Goal: Information Seeking & Learning: Learn about a topic

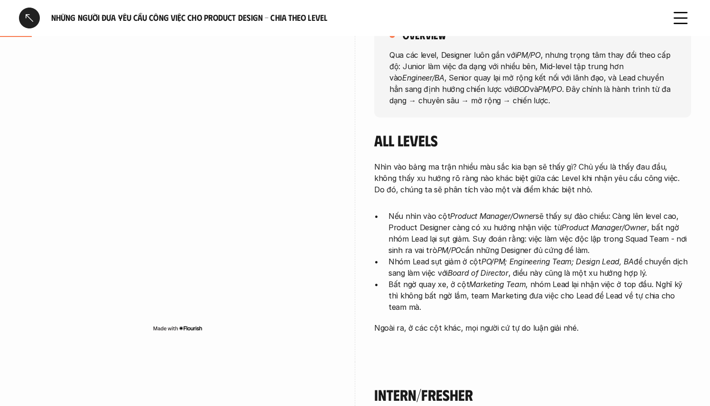
scroll to position [163, 0]
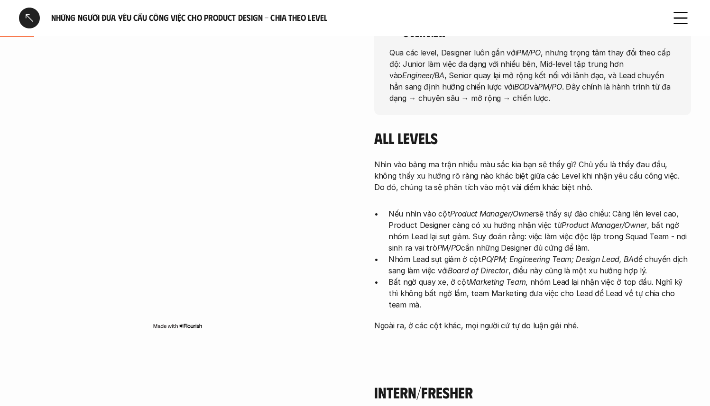
click at [494, 242] on p "Nếu nhìn vào cột Product Manager/Owner sẽ thấy sự đảo chiều: Càng lên level cao…" at bounding box center [539, 231] width 302 height 46
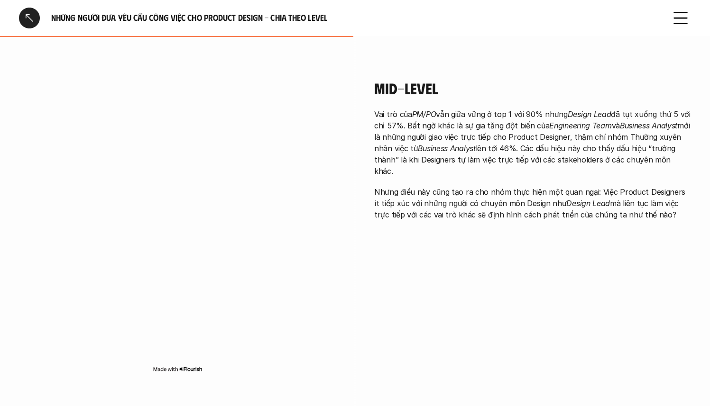
scroll to position [1170, 0]
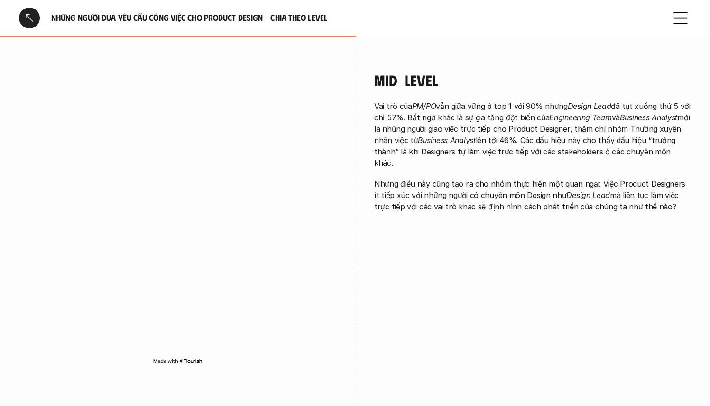
click at [442, 100] on p "Vai trò của PM/PO vẫn giữa vững ở top 1 với 90% nhưng Design Lead đã tụt xuống …" at bounding box center [532, 134] width 317 height 68
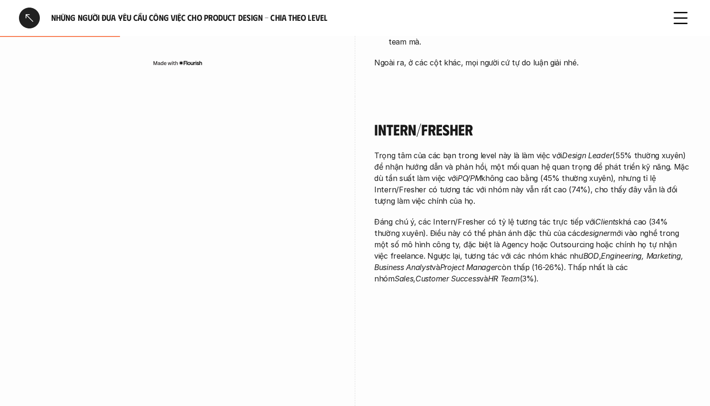
scroll to position [0, 0]
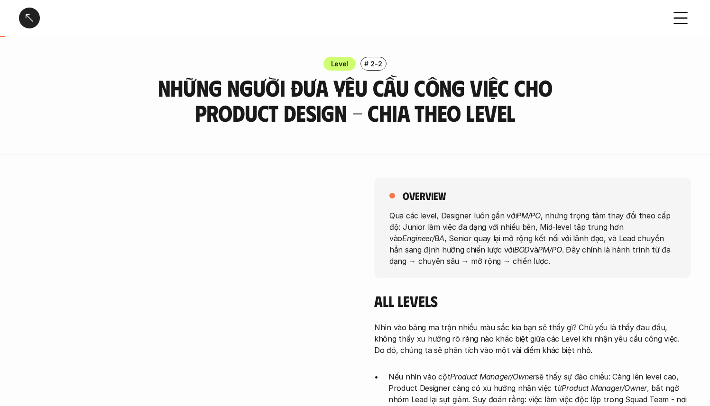
click at [33, 18] on div at bounding box center [29, 18] width 21 height 21
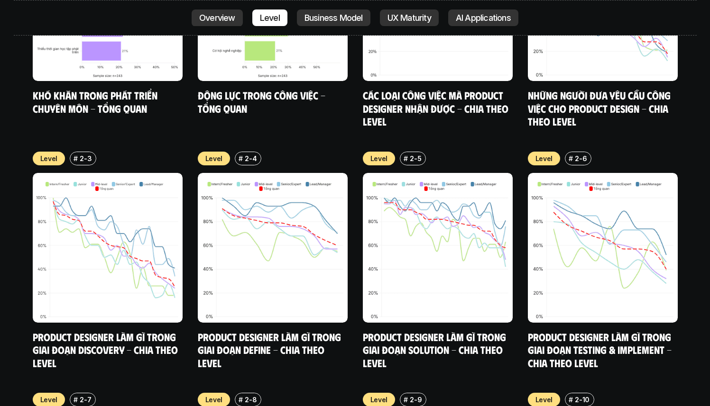
scroll to position [4003, 0]
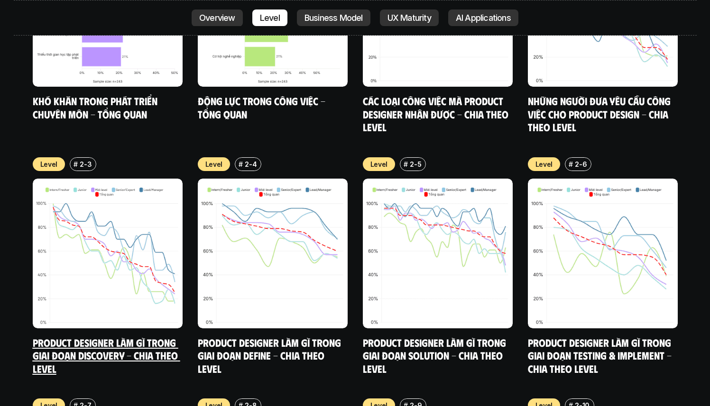
click at [113, 229] on img at bounding box center [108, 254] width 150 height 150
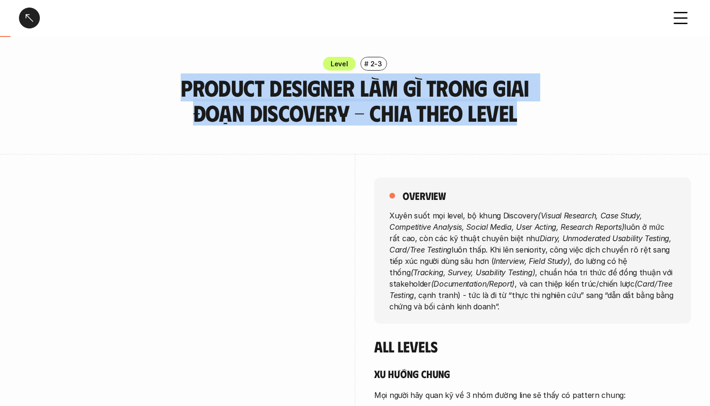
drag, startPoint x: 152, startPoint y: 85, endPoint x: 480, endPoint y: 130, distance: 330.7
copy h3 "Product Designer làm gì trong giai đoạn Discovery - Chia theo Level"
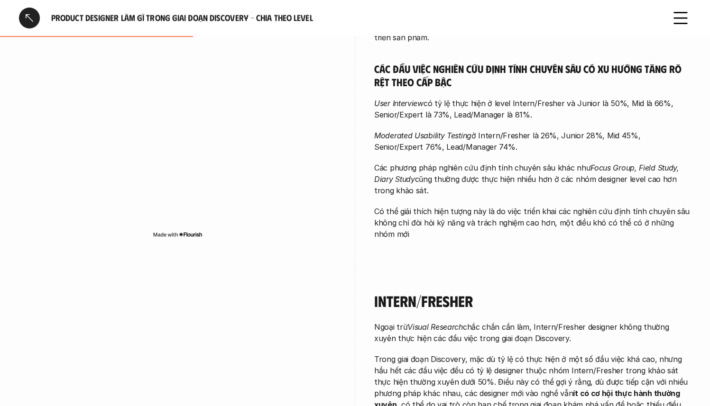
scroll to position [832, 0]
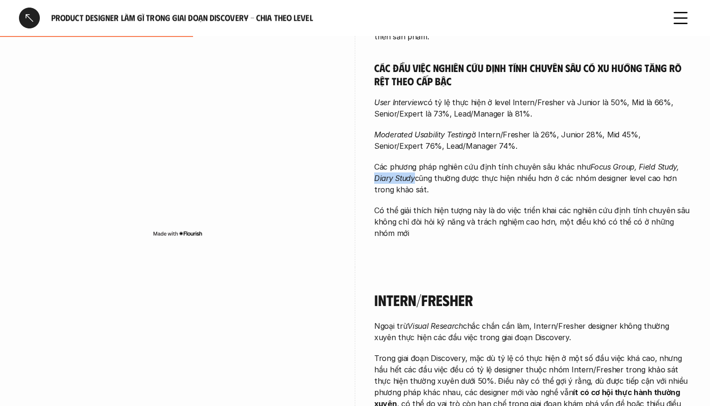
drag, startPoint x: 375, startPoint y: 153, endPoint x: 413, endPoint y: 156, distance: 38.5
click at [413, 162] on em "Focus Group, Field Study, Diary Study" at bounding box center [527, 172] width 307 height 21
click at [519, 205] on p "Có thể giải thích hiện tượng này là do việc triển khai các nghiên cứu định tính…" at bounding box center [532, 222] width 317 height 34
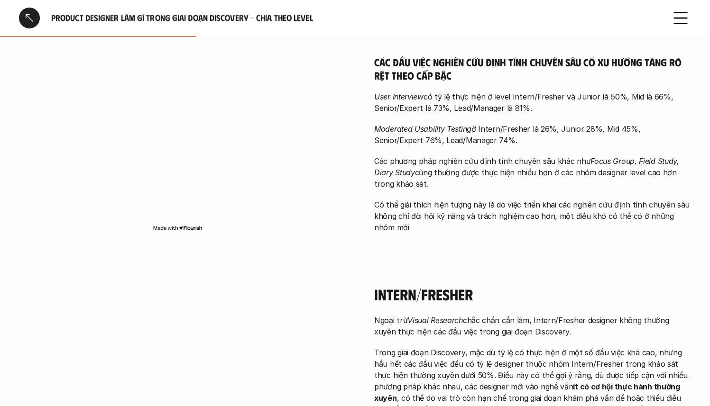
scroll to position [894, 0]
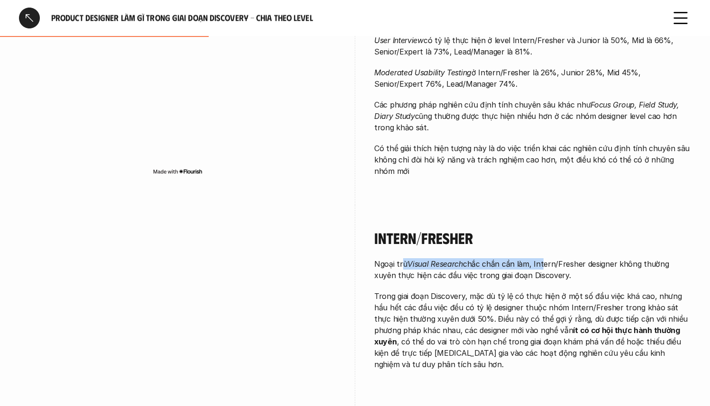
drag, startPoint x: 402, startPoint y: 237, endPoint x: 539, endPoint y: 243, distance: 138.1
click at [539, 258] on p "Ngoại trừ Visual Research chắc chắn cần làm, Intern/Fresher designer không thườ…" at bounding box center [532, 269] width 317 height 23
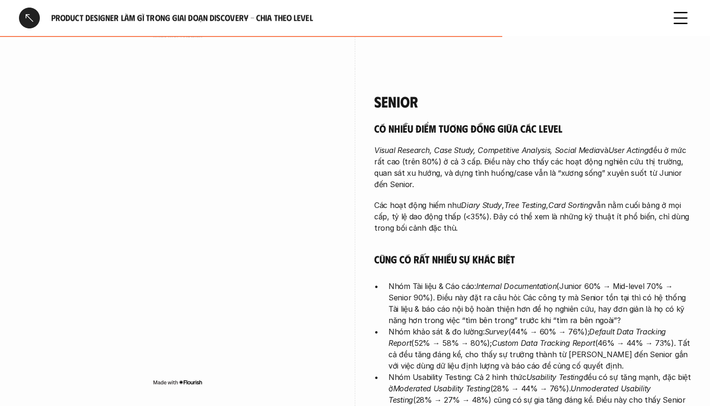
scroll to position [2079, 0]
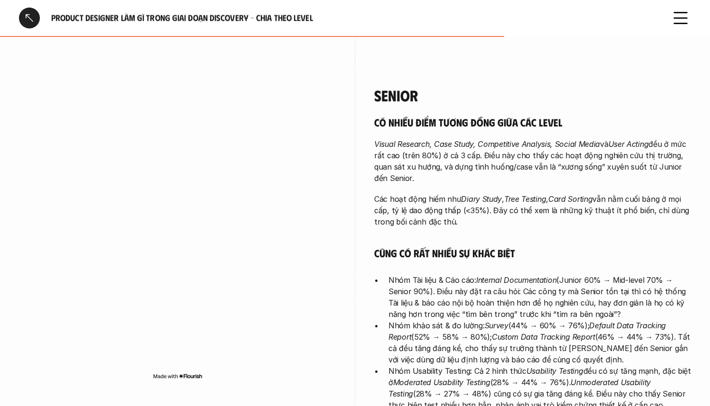
click at [521, 138] on p "Visual Research, Case Study, Competitive Analysis, Social Media và User Acting …" at bounding box center [532, 161] width 317 height 46
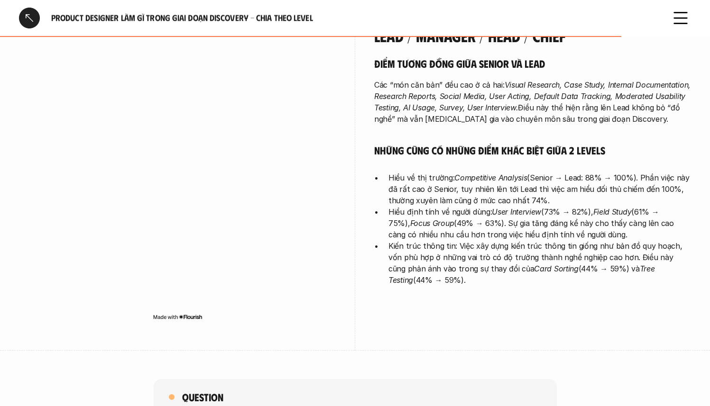
scroll to position [2501, 0]
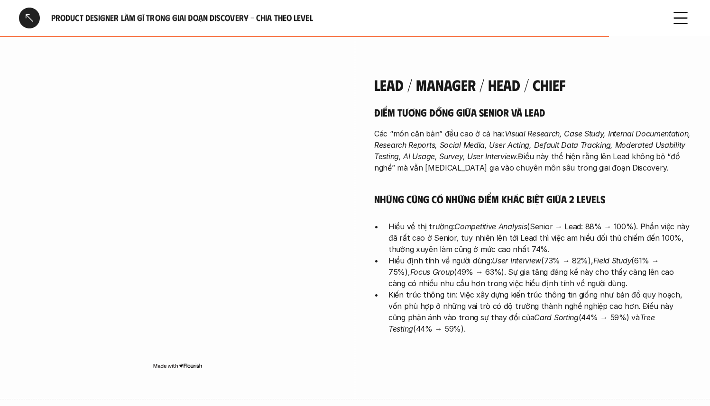
click at [491, 147] on p "Các “món căn bản” đều cao ở cả hai: Visual Research, Case Study, Internal Docum…" at bounding box center [532, 151] width 317 height 46
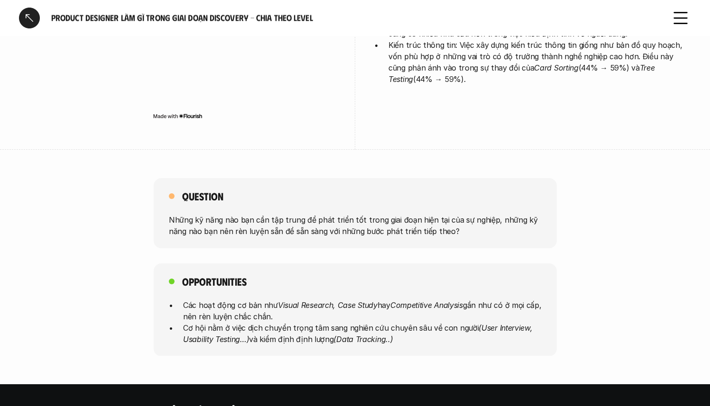
scroll to position [2741, 0]
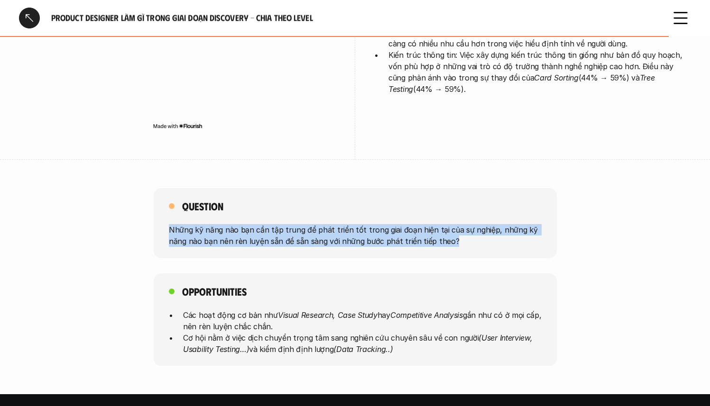
drag, startPoint x: 449, startPoint y: 219, endPoint x: 167, endPoint y: 203, distance: 282.5
click at [167, 203] on div "Question Những kỹ năng nào bạn cần tập trung để phát triển tốt trong giai đoạn …" at bounding box center [355, 223] width 403 height 70
copy p "Những kỹ năng nào bạn cần tập trung để phát triển tốt trong giai đoạn hiện tại …"
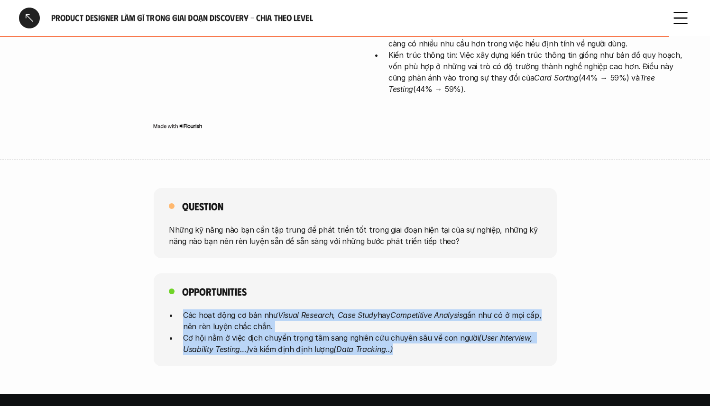
drag, startPoint x: 401, startPoint y: 327, endPoint x: 182, endPoint y: 288, distance: 222.9
click at [182, 309] on ul "Các hoạt động cơ bản như Visual Research, Case Study hay Competitive Analysis g…" at bounding box center [355, 332] width 373 height 46
copy ul "Các hoạt động cơ bản như Visual Research, Case Study hay Competitive Analysis g…"
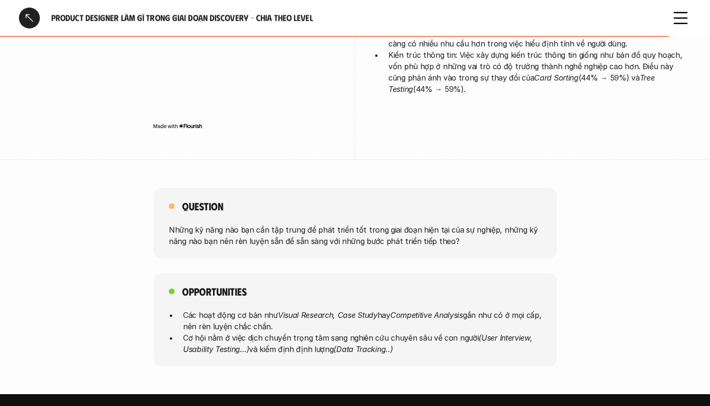
drag, startPoint x: 514, startPoint y: 268, endPoint x: 498, endPoint y: 256, distance: 20.0
click at [514, 274] on div "Opportunities Các hoạt động cơ bản như Visual Research, Case Study hay Competit…" at bounding box center [355, 320] width 403 height 93
click at [29, 13] on div at bounding box center [29, 18] width 21 height 21
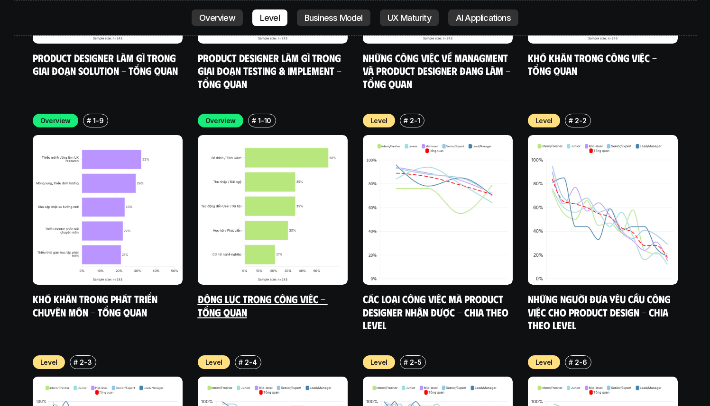
scroll to position [3915, 0]
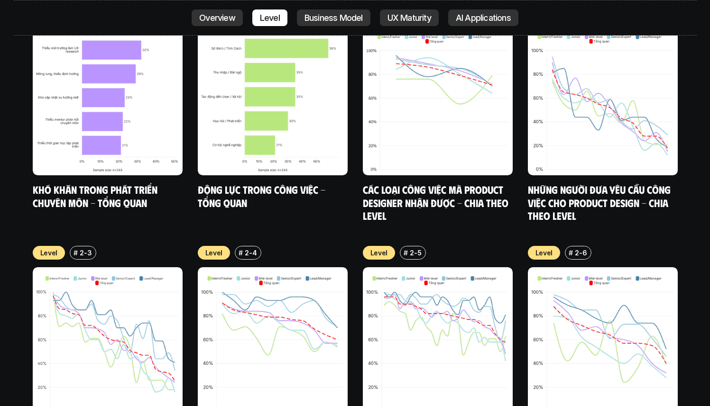
click at [258, 267] on img at bounding box center [273, 342] width 150 height 150
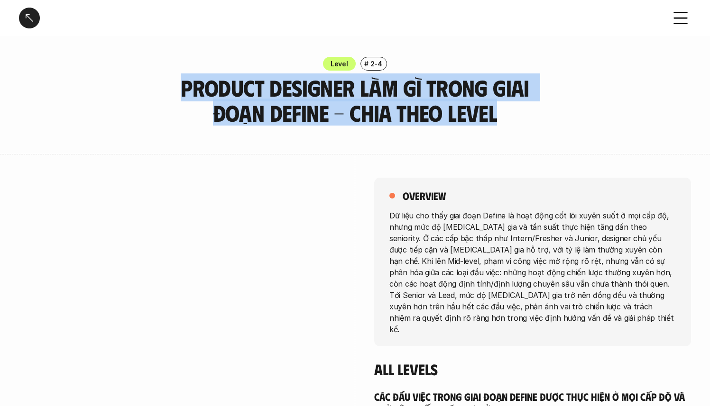
drag, startPoint x: 156, startPoint y: 88, endPoint x: 481, endPoint y: 129, distance: 327.4
copy h3 "Product Designer làm gì trong giai đoạn Define - Chia theo Level"
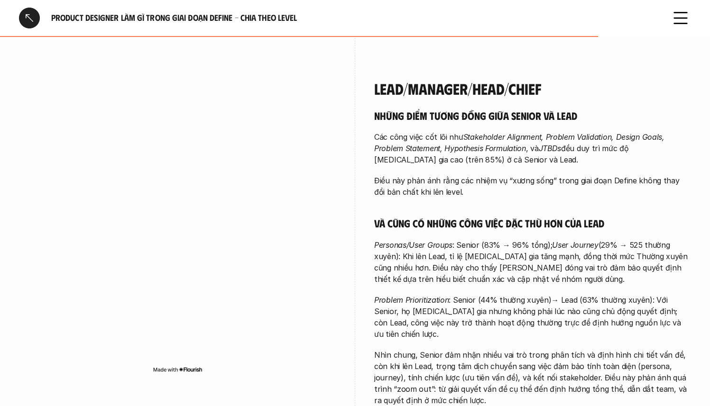
scroll to position [2266, 0]
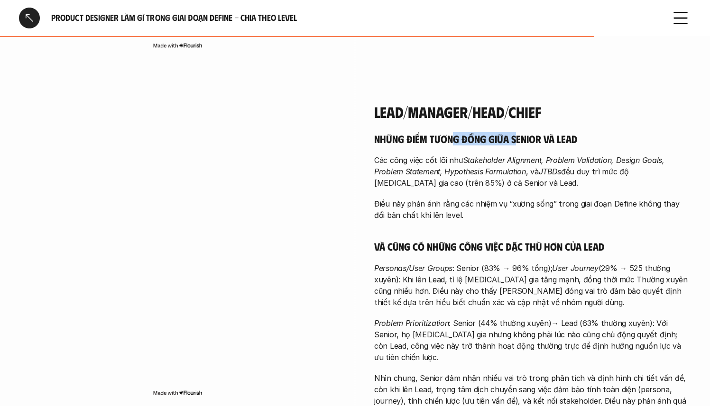
drag, startPoint x: 450, startPoint y: 96, endPoint x: 515, endPoint y: 98, distance: 65.0
click at [515, 132] on h5 "Những điểm tương đồng giữa Senior và Lead" at bounding box center [532, 138] width 317 height 13
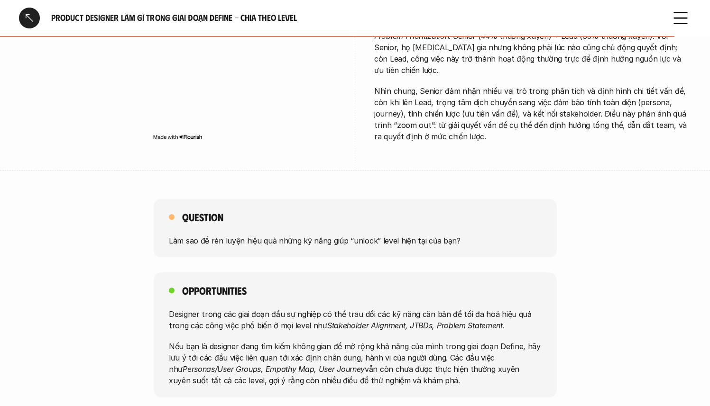
scroll to position [2563, 0]
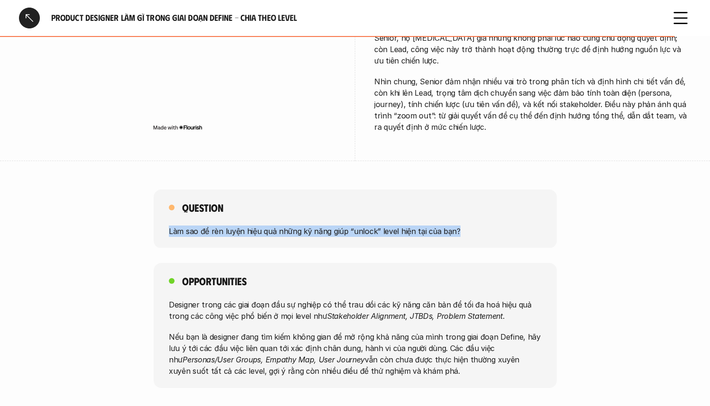
drag, startPoint x: 169, startPoint y: 174, endPoint x: 455, endPoint y: 174, distance: 285.9
click at [455, 225] on p "Làm sao để rèn luyện hiệu quả những kỹ năng giúp “unlock” level hiện tại của bạ…" at bounding box center [355, 230] width 373 height 11
copy p "Làm sao để rèn luyện hiệu quả những kỹ năng giúp “unlock” level hiện tại của bạ…"
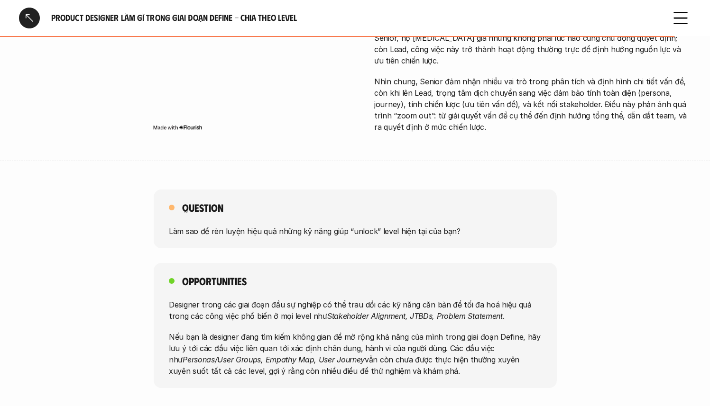
click at [340, 299] on p "Designer trong các giai đoạn đầu sự nghiệp có thể trau dồi các kỹ năng căn bản …" at bounding box center [355, 310] width 373 height 23
drag, startPoint x: 170, startPoint y: 248, endPoint x: 473, endPoint y: 316, distance: 309.8
click at [473, 316] on div "Designer trong các giai đoạn đầu sự nghiệp có thể trau dồi các kỹ năng căn bản …" at bounding box center [355, 338] width 373 height 78
copy div "Designer trong các giai đoạn đầu sự nghiệp có thể trau dồi các kỹ năng căn bản …"
click at [473, 331] on p "Nếu bạn là designer đang tìm kiếm không gian để mở rộng khả năng của mình trong…" at bounding box center [355, 354] width 373 height 46
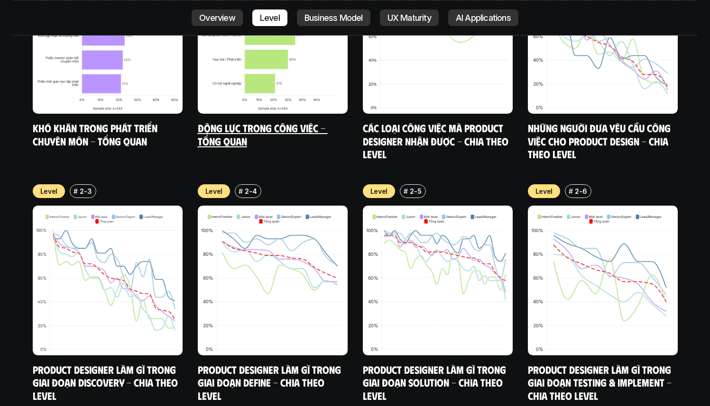
scroll to position [3985, 0]
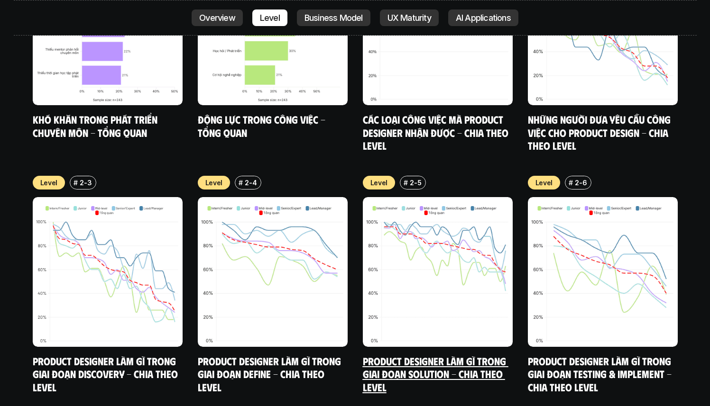
click at [445, 197] on img at bounding box center [438, 272] width 150 height 150
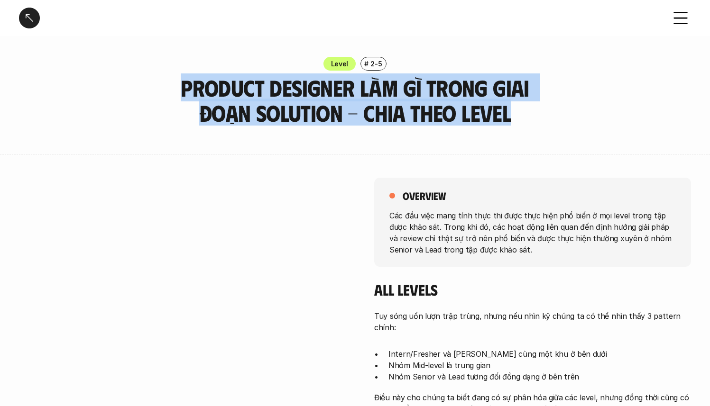
drag, startPoint x: 153, startPoint y: 85, endPoint x: 436, endPoint y: 132, distance: 287.3
copy h3 "Product Designer làm gì trong giai đoạn Solution - Chia theo Level"
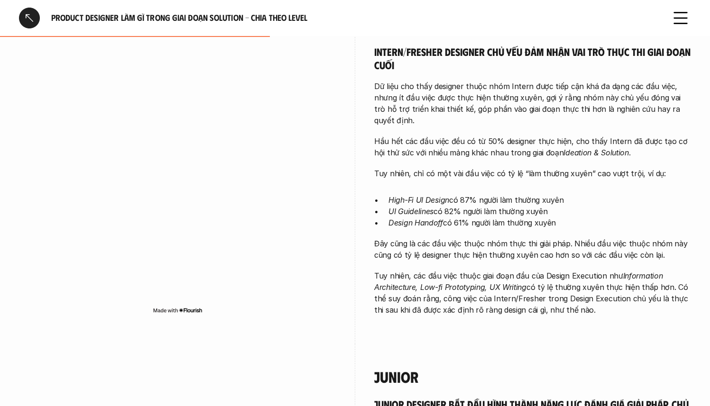
scroll to position [1183, 0]
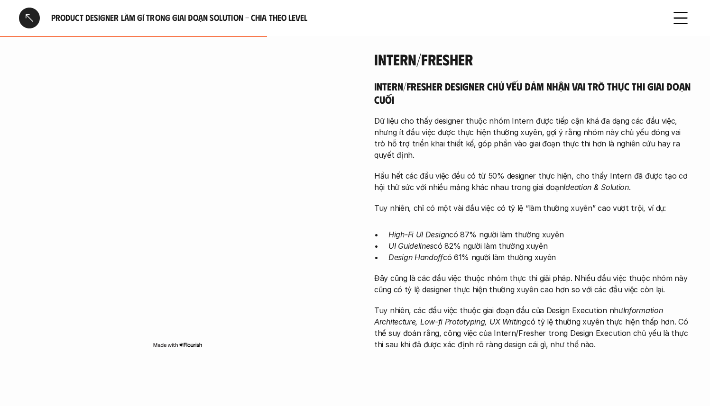
click at [454, 171] on p "Hầu hết các đầu việc đều có từ 50% designer thực hiện, cho thấy Intern đã được …" at bounding box center [532, 181] width 317 height 23
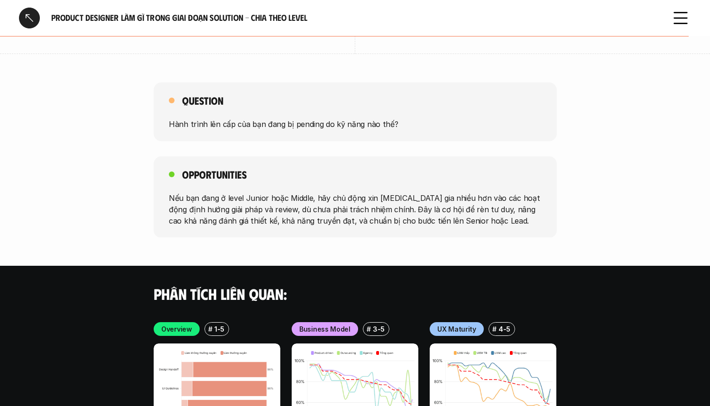
scroll to position [2960, 0]
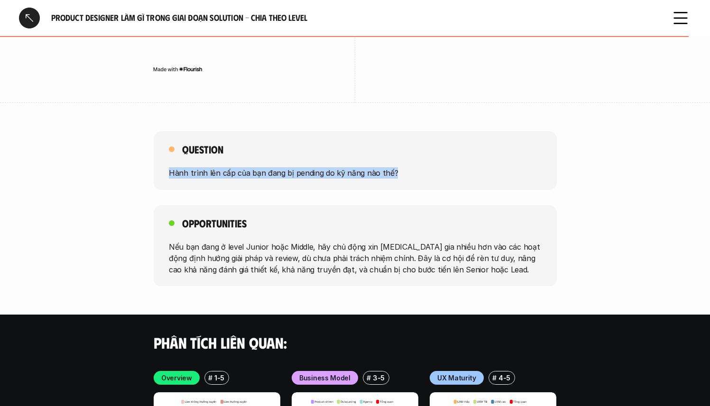
drag, startPoint x: 295, startPoint y: 136, endPoint x: 409, endPoint y: 138, distance: 113.8
click at [409, 138] on div "Question Hành trình lên cấp của bạn đang bị pending do kỹ năng nào thế?" at bounding box center [355, 160] width 403 height 59
copy p "Hành trình lên cấp của bạn đang bị pending do kỹ năng nào thế?"
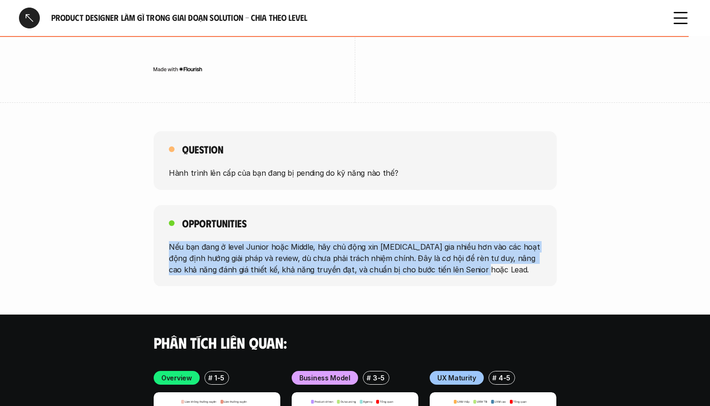
drag, startPoint x: 169, startPoint y: 203, endPoint x: 547, endPoint y: 239, distance: 379.6
click at [547, 239] on div "Opportunities Nếu bạn đang ở level Junior hoặc Middle, hãy chủ động xin tham gi…" at bounding box center [355, 246] width 403 height 82
copy p "Nếu bạn đang ở level Junior hoặc Middle, hãy chủ động xin tham gia nhiều hơn và…"
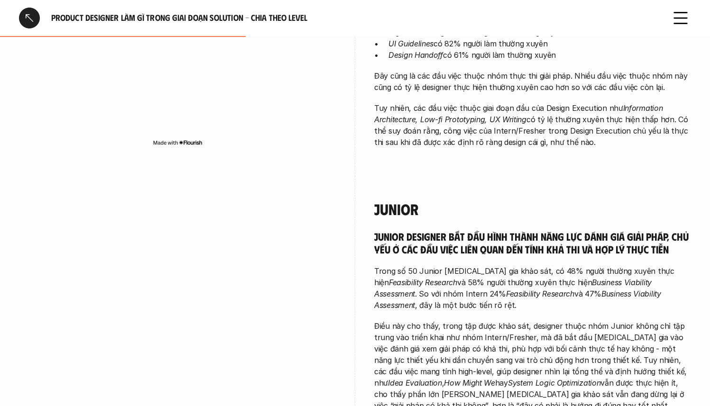
scroll to position [1629, 0]
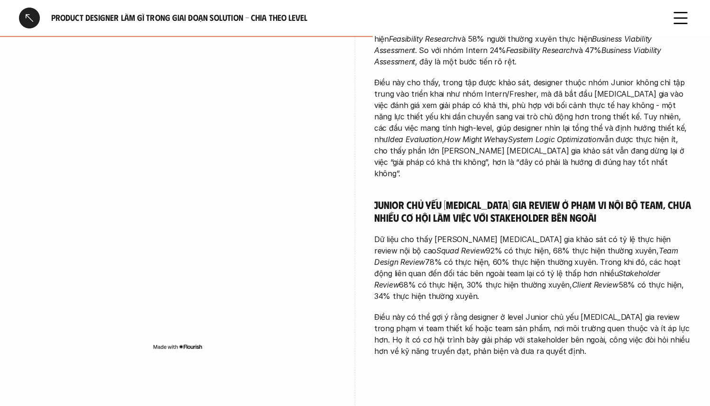
click at [477, 100] on p "Điều này cho thấy, trong tập được khảo sát, designer thuộc nhóm Junior không ch…" at bounding box center [532, 128] width 317 height 102
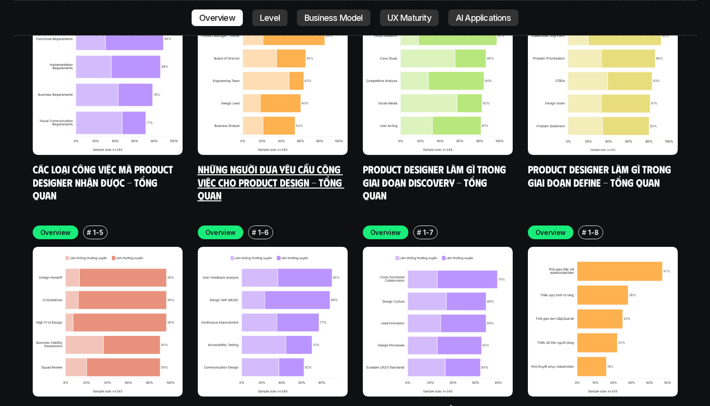
scroll to position [3501, 0]
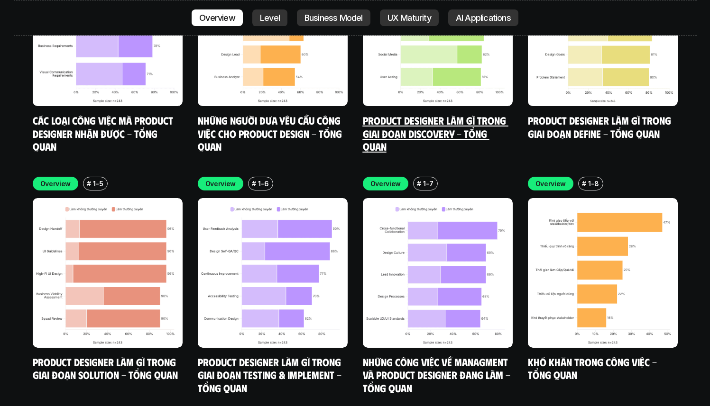
click at [453, 51] on img at bounding box center [438, 31] width 150 height 150
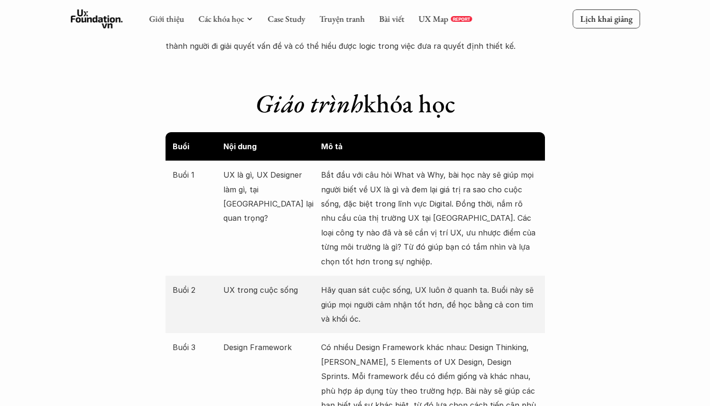
scroll to position [832, 0]
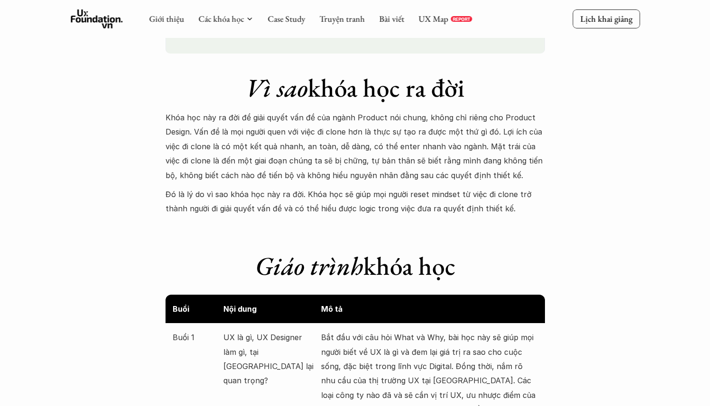
click at [418, 157] on p "Khóa học này ra đời để giải quyết vấn đề của ngành Product nói chung, không chỉ…" at bounding box center [354, 146] width 379 height 72
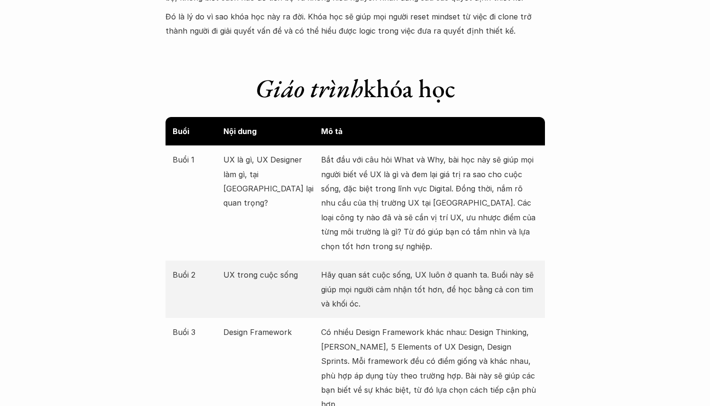
scroll to position [1069, 0]
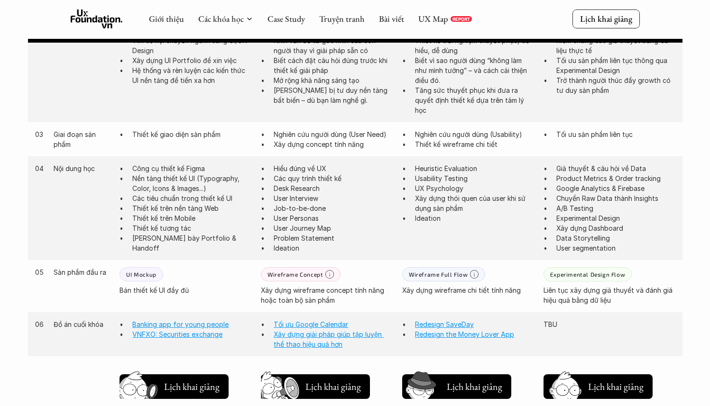
scroll to position [474, 0]
